Goal: Information Seeking & Learning: Learn about a topic

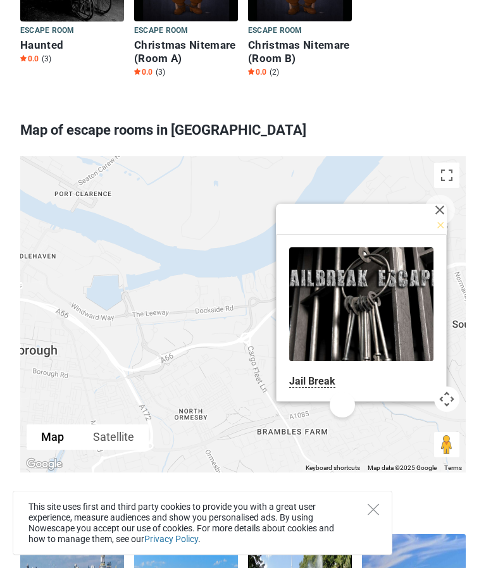
scroll to position [781, 0]
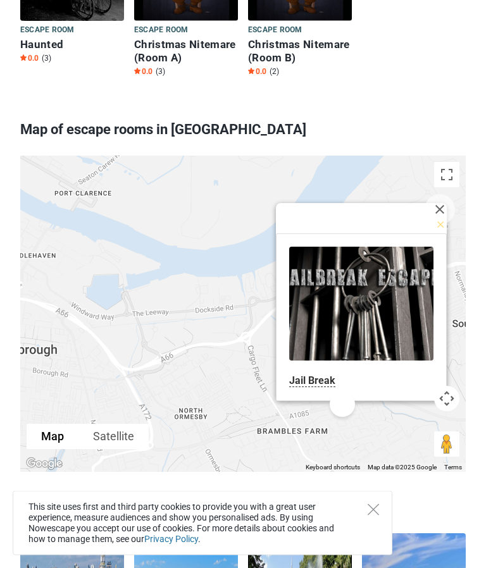
click at [348, 321] on link at bounding box center [361, 304] width 144 height 114
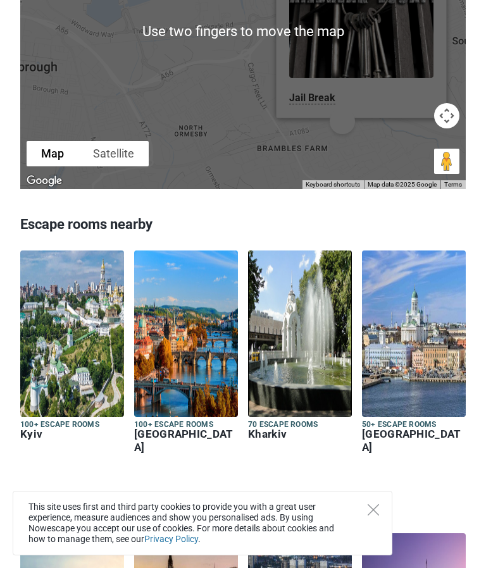
scroll to position [1066, 0]
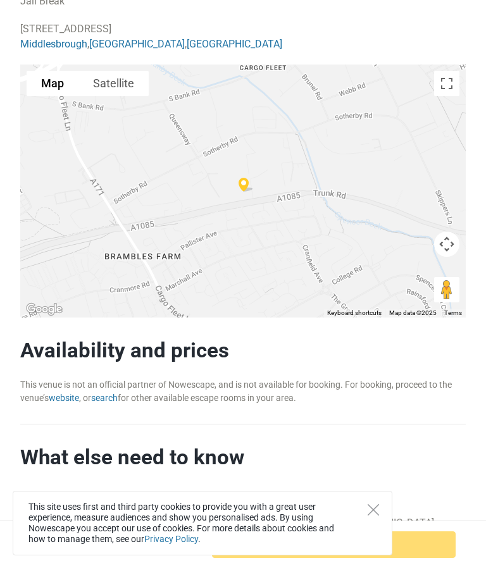
scroll to position [892, 0]
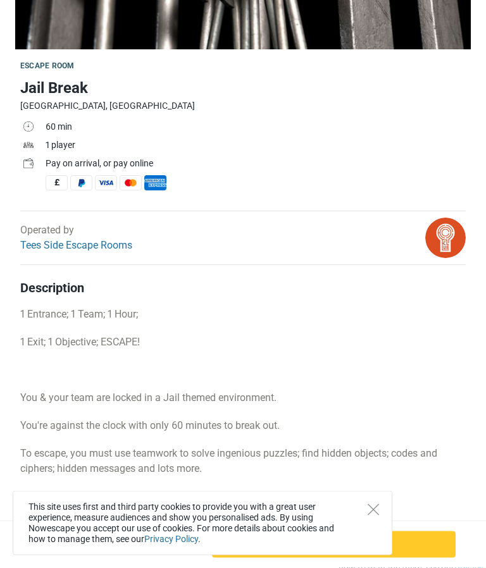
click at [74, 249] on link "Tees Side Escape Rooms" at bounding box center [76, 246] width 112 height 12
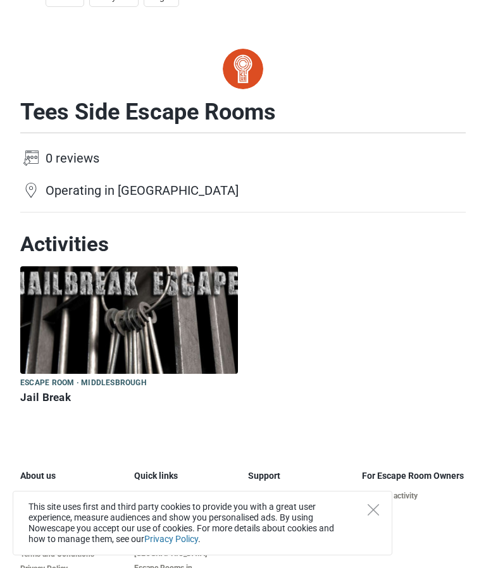
scroll to position [81, 0]
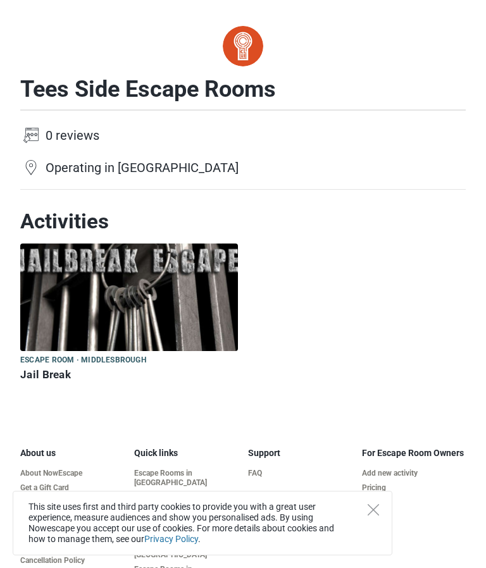
click at [372, 516] on icon "Close" at bounding box center [373, 509] width 11 height 11
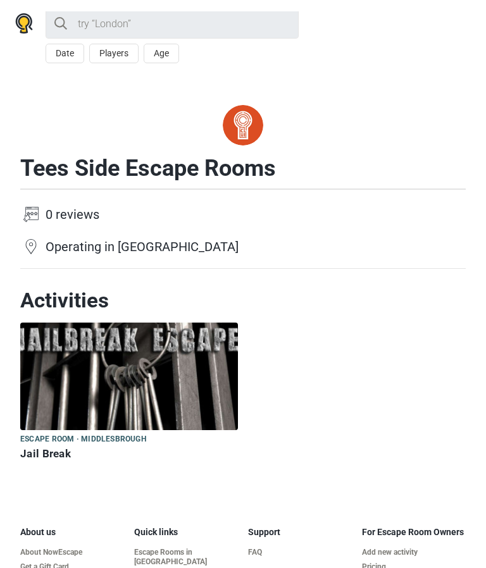
scroll to position [0, 0]
